Goal: Information Seeking & Learning: Compare options

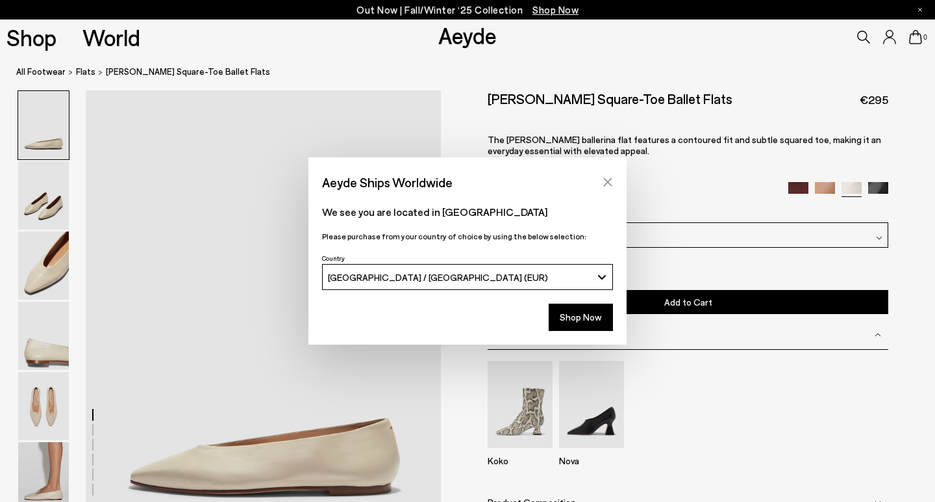
click at [607, 184] on icon "Close" at bounding box center [608, 182] width 10 height 10
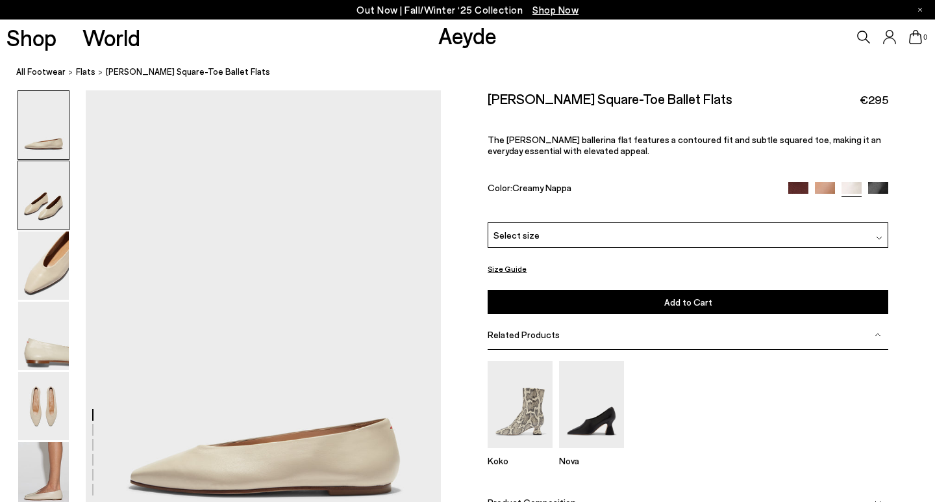
click at [47, 195] on img at bounding box center [43, 195] width 51 height 68
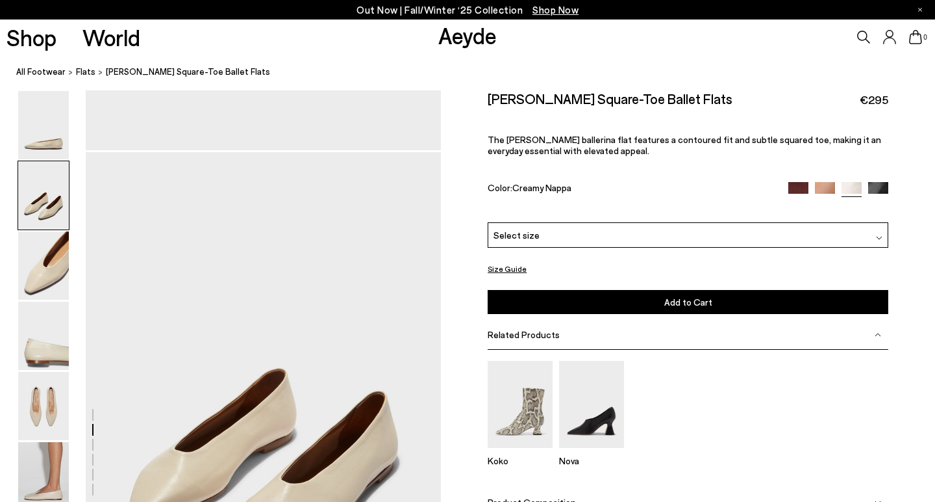
scroll to position [476, 0]
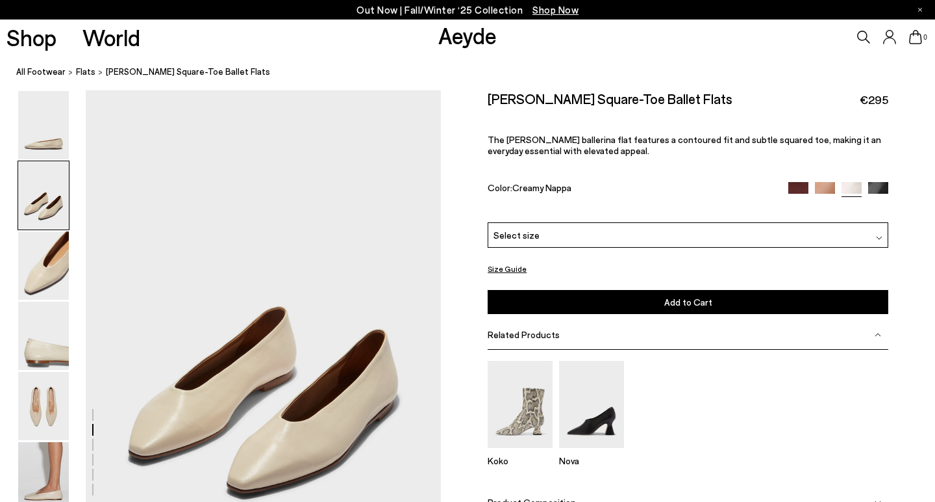
click at [795, 187] on img at bounding box center [799, 191] width 20 height 20
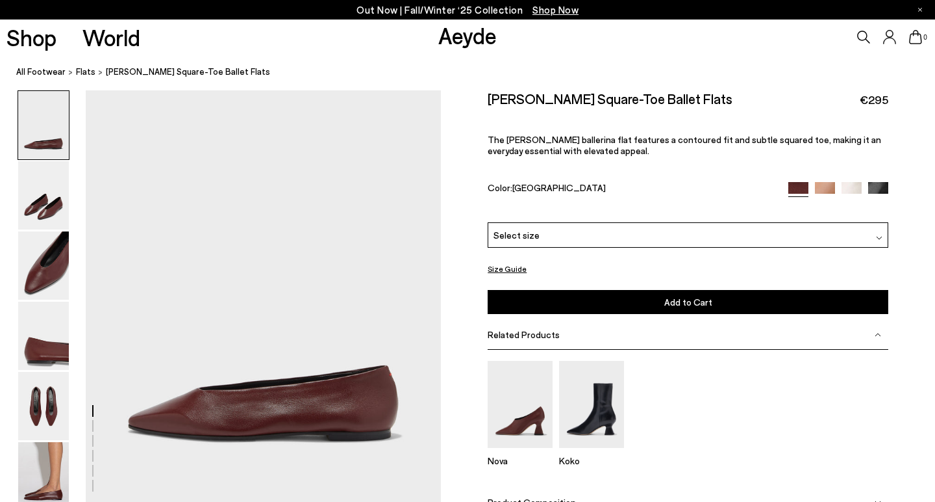
click at [824, 184] on img at bounding box center [825, 192] width 20 height 20
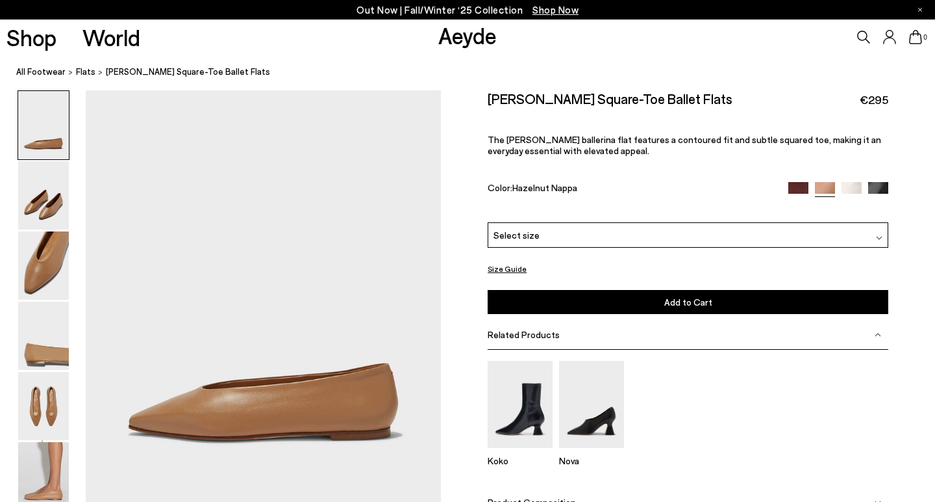
click at [856, 189] on img at bounding box center [852, 192] width 20 height 20
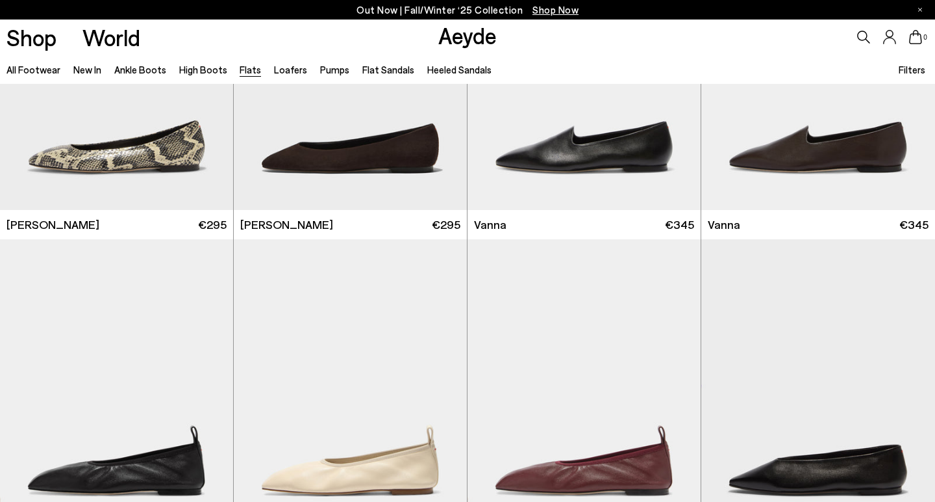
scroll to position [492, 0]
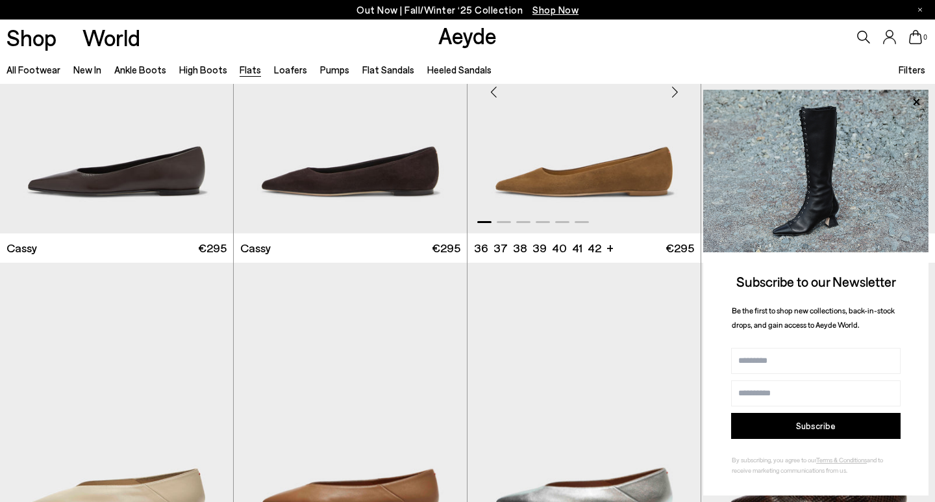
scroll to position [2070, 0]
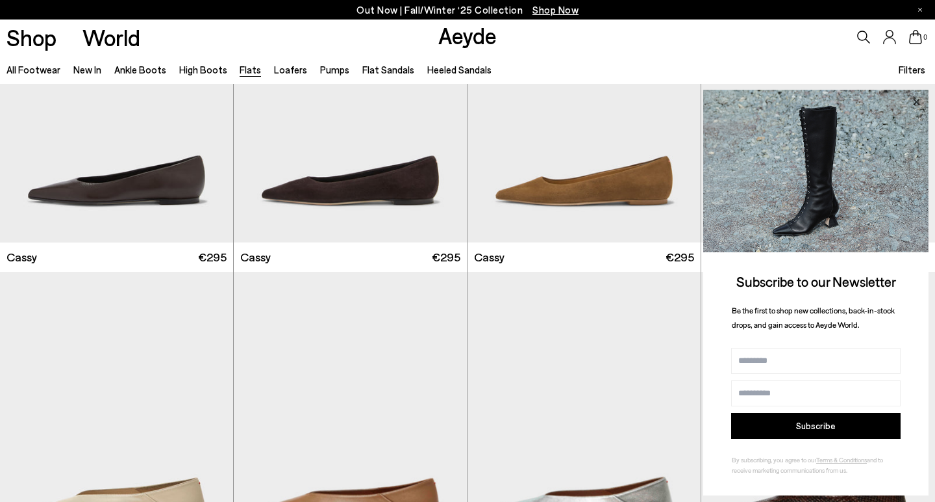
click at [916, 102] on icon at bounding box center [916, 101] width 6 height 6
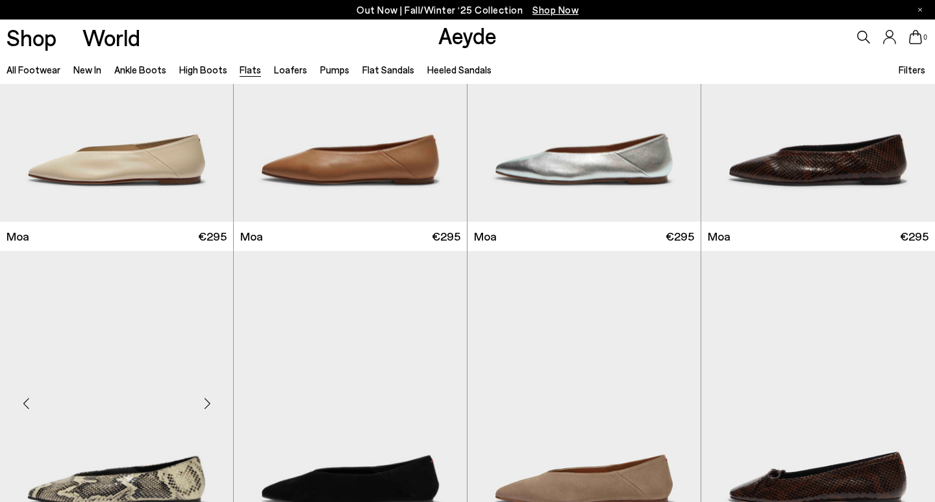
scroll to position [2551, 0]
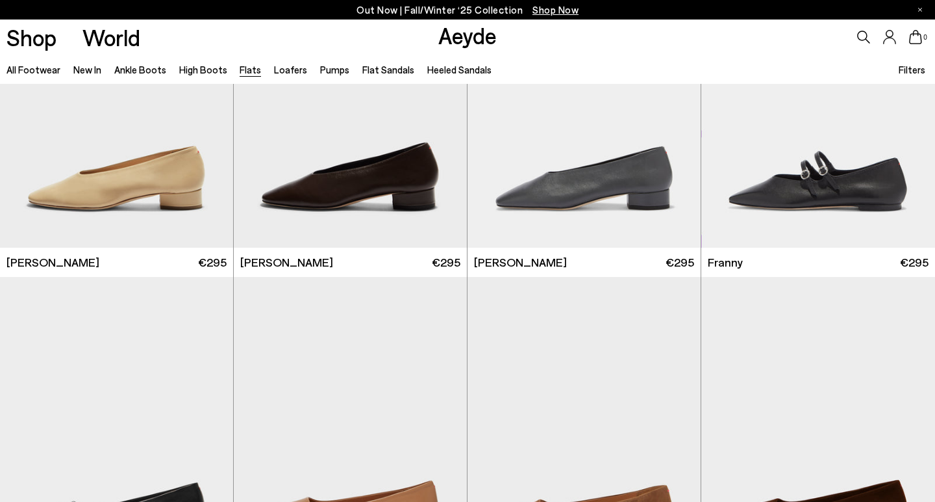
scroll to position [3842, 0]
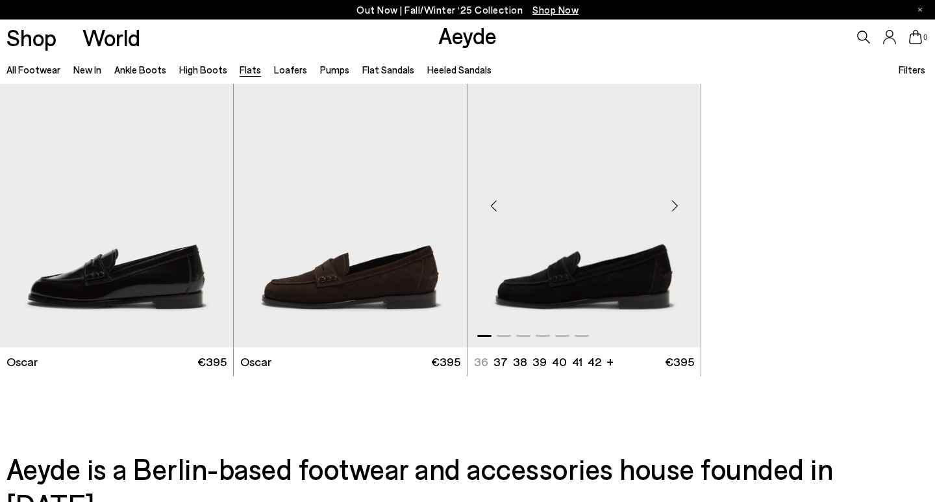
scroll to position [6802, 0]
click at [151, 71] on link "Ankle Boots" at bounding box center [140, 70] width 52 height 12
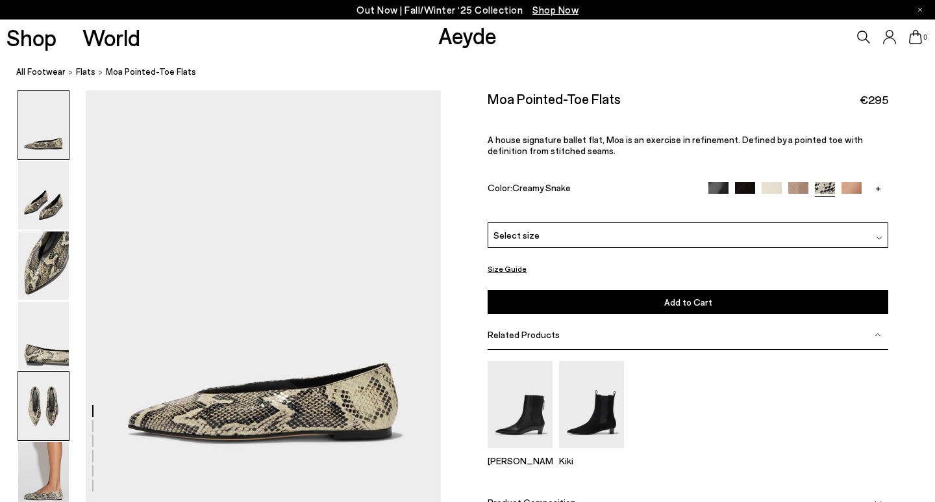
click at [44, 424] on img at bounding box center [43, 406] width 51 height 68
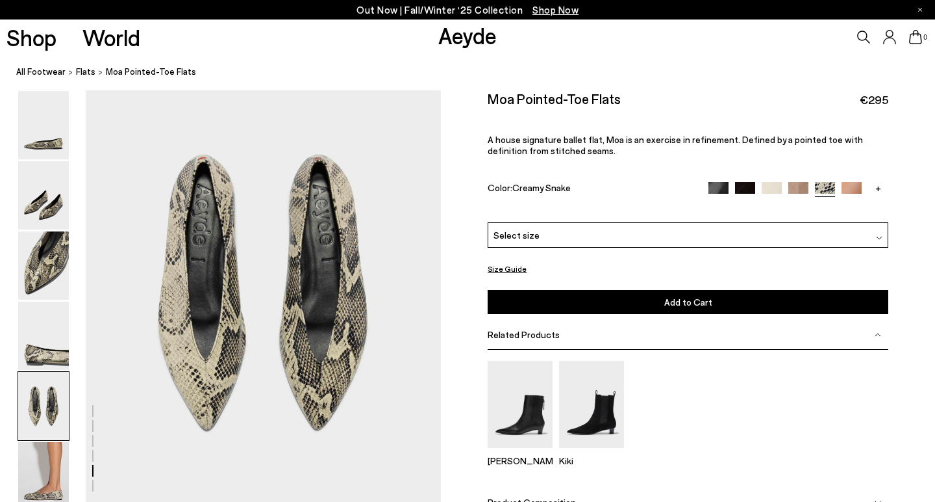
scroll to position [1903, 0]
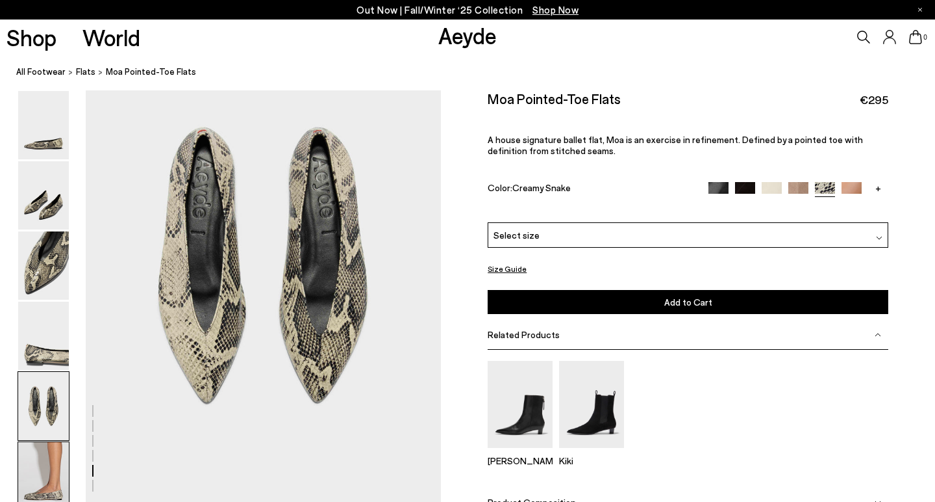
click at [52, 493] on img at bounding box center [43, 476] width 51 height 68
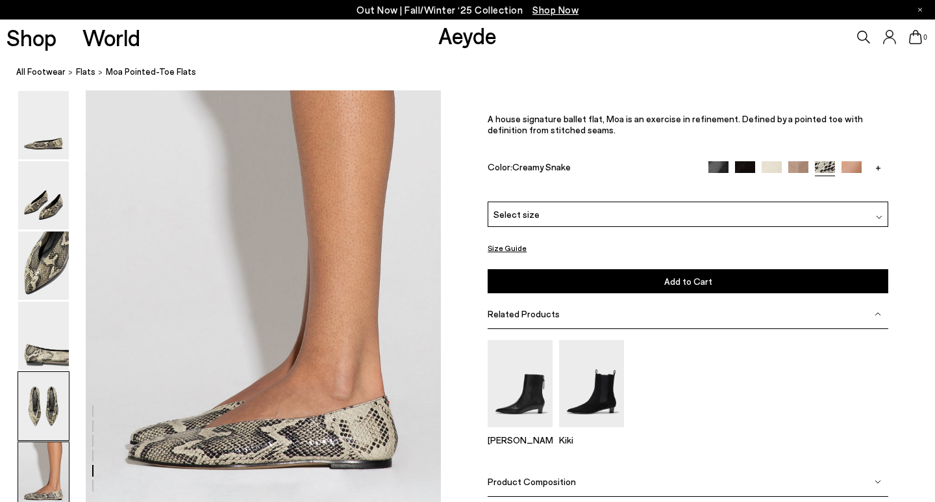
scroll to position [2407, 0]
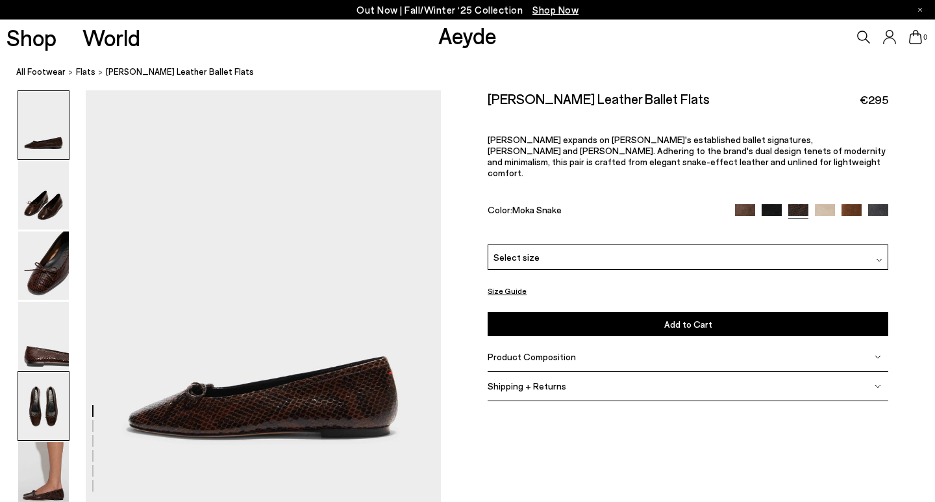
click at [49, 413] on img at bounding box center [43, 406] width 51 height 68
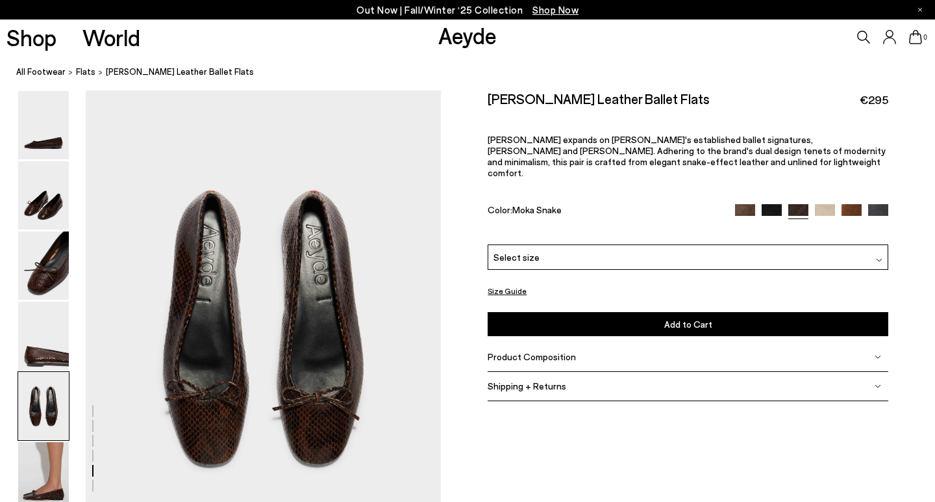
scroll to position [1842, 0]
click at [60, 260] on img at bounding box center [43, 265] width 51 height 68
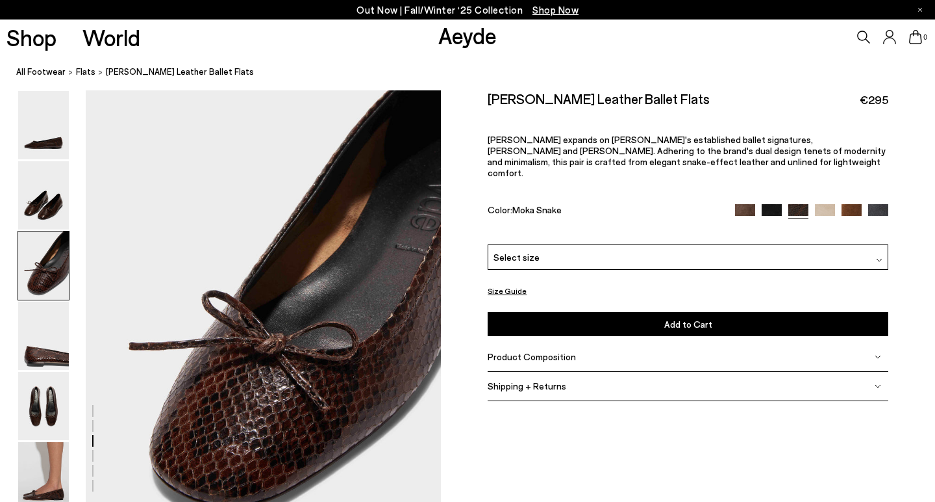
scroll to position [889, 0]
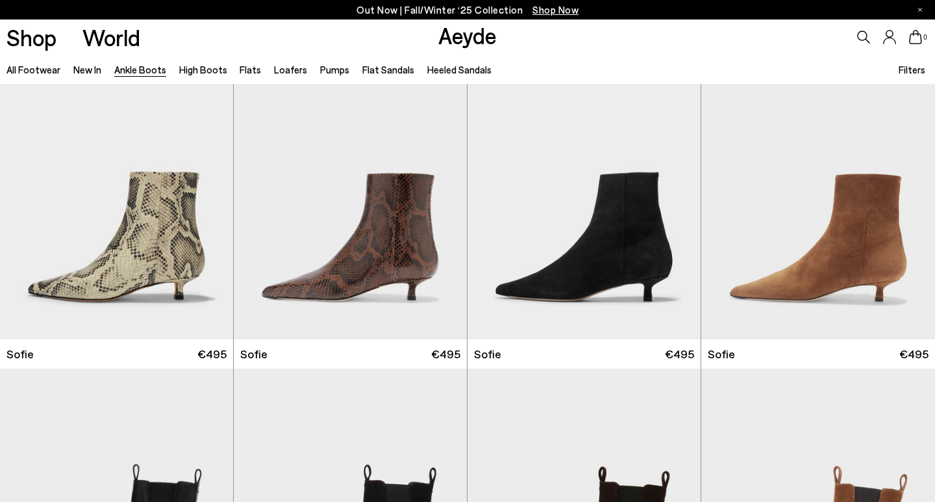
scroll to position [1330, 0]
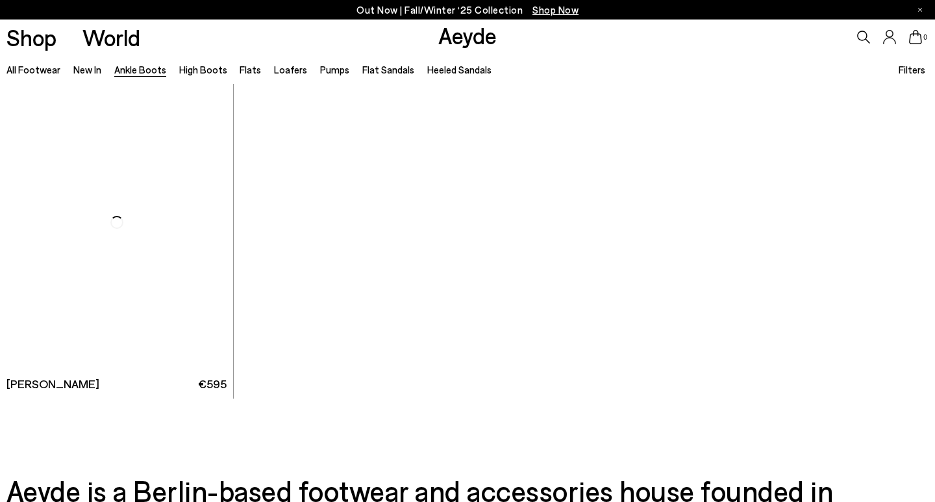
scroll to position [6876, 0]
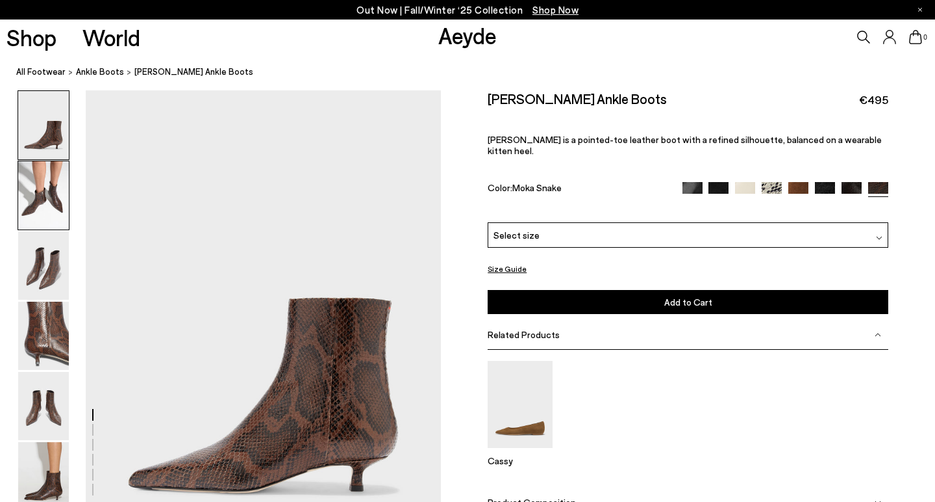
click at [41, 194] on img at bounding box center [43, 195] width 51 height 68
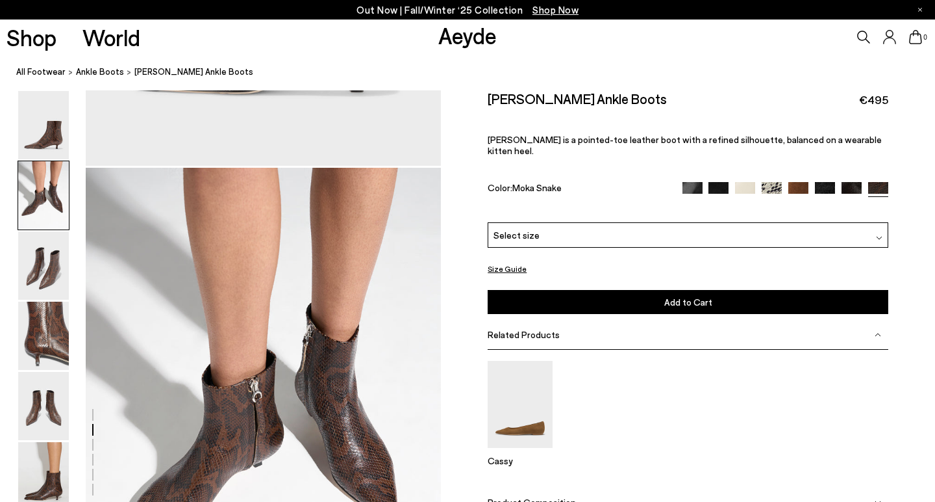
scroll to position [476, 0]
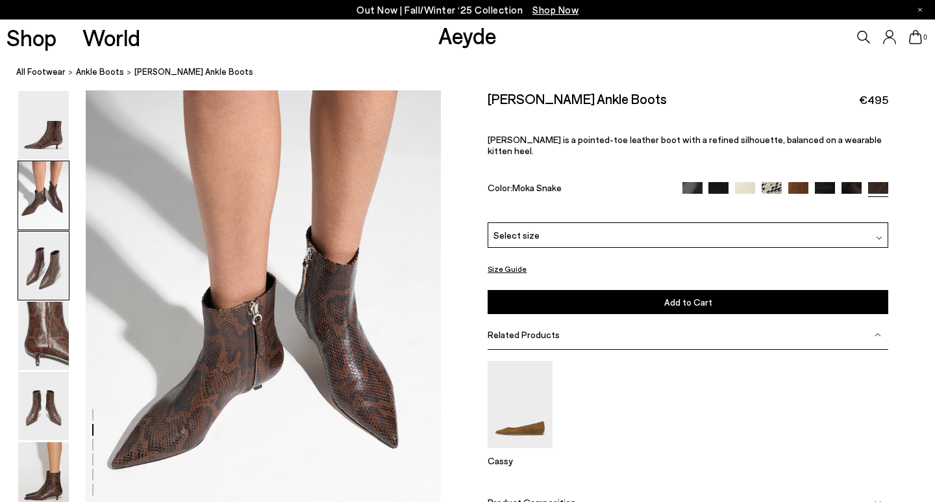
click at [44, 255] on img at bounding box center [43, 265] width 51 height 68
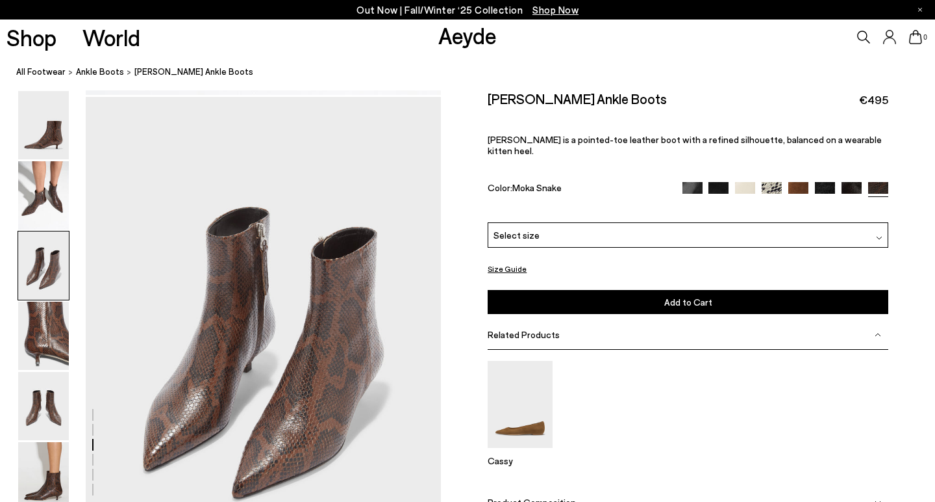
scroll to position [952, 0]
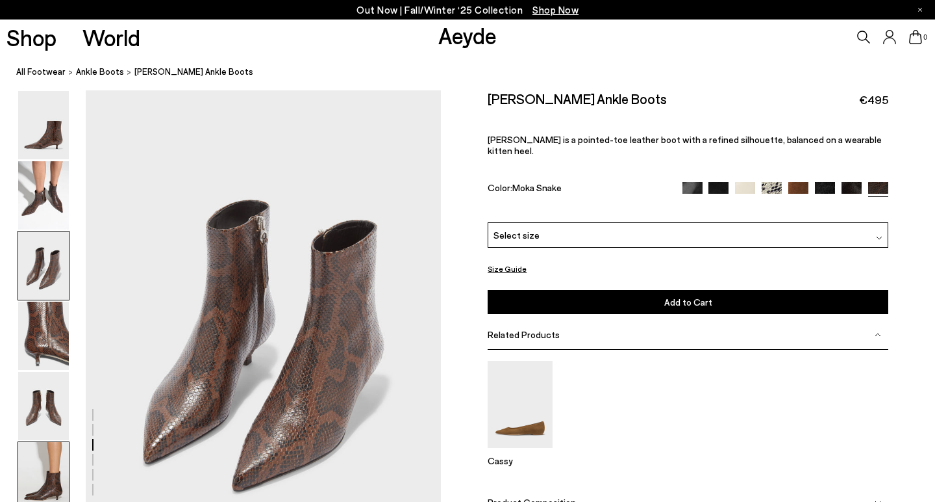
click at [59, 461] on img at bounding box center [43, 476] width 51 height 68
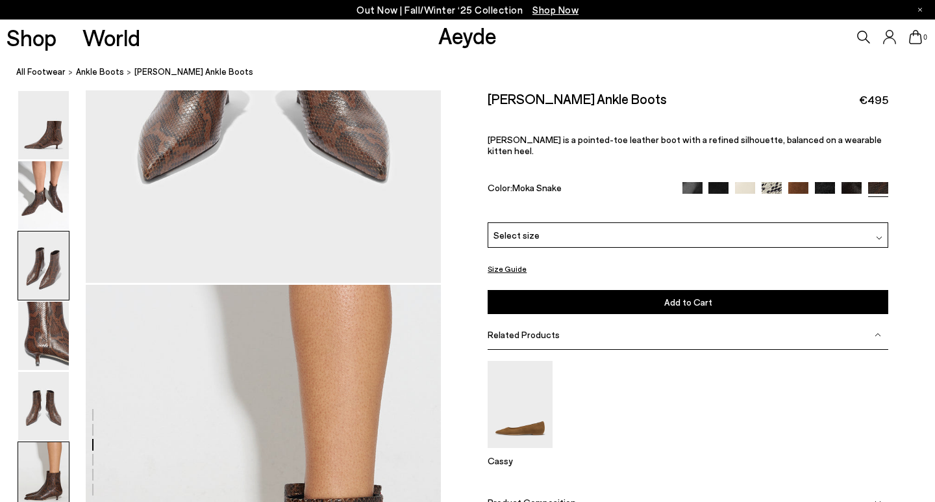
scroll to position [2470, 0]
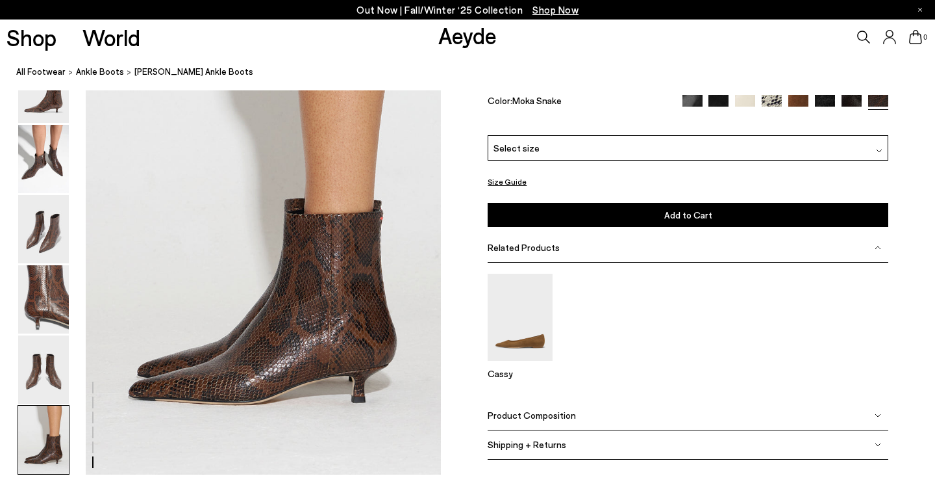
click at [772, 97] on img at bounding box center [772, 105] width 20 height 20
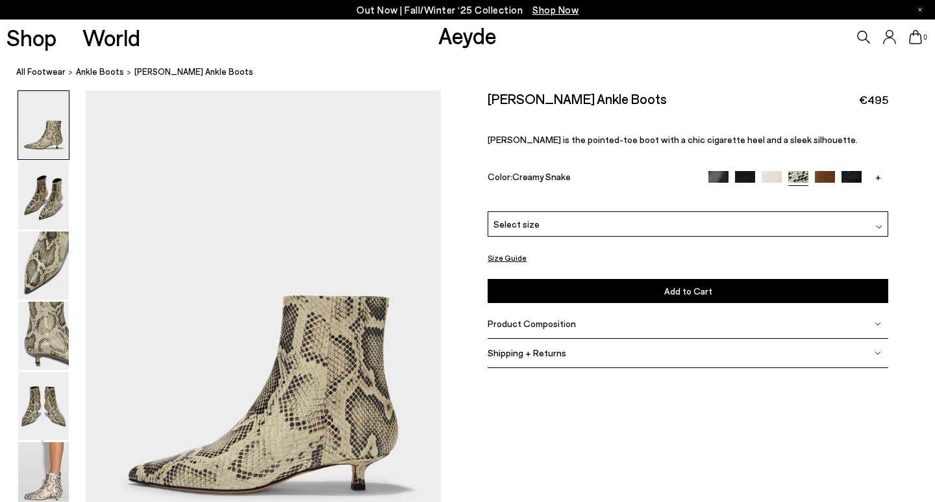
click at [820, 171] on img at bounding box center [825, 181] width 20 height 20
